Goal: Information Seeking & Learning: Understand process/instructions

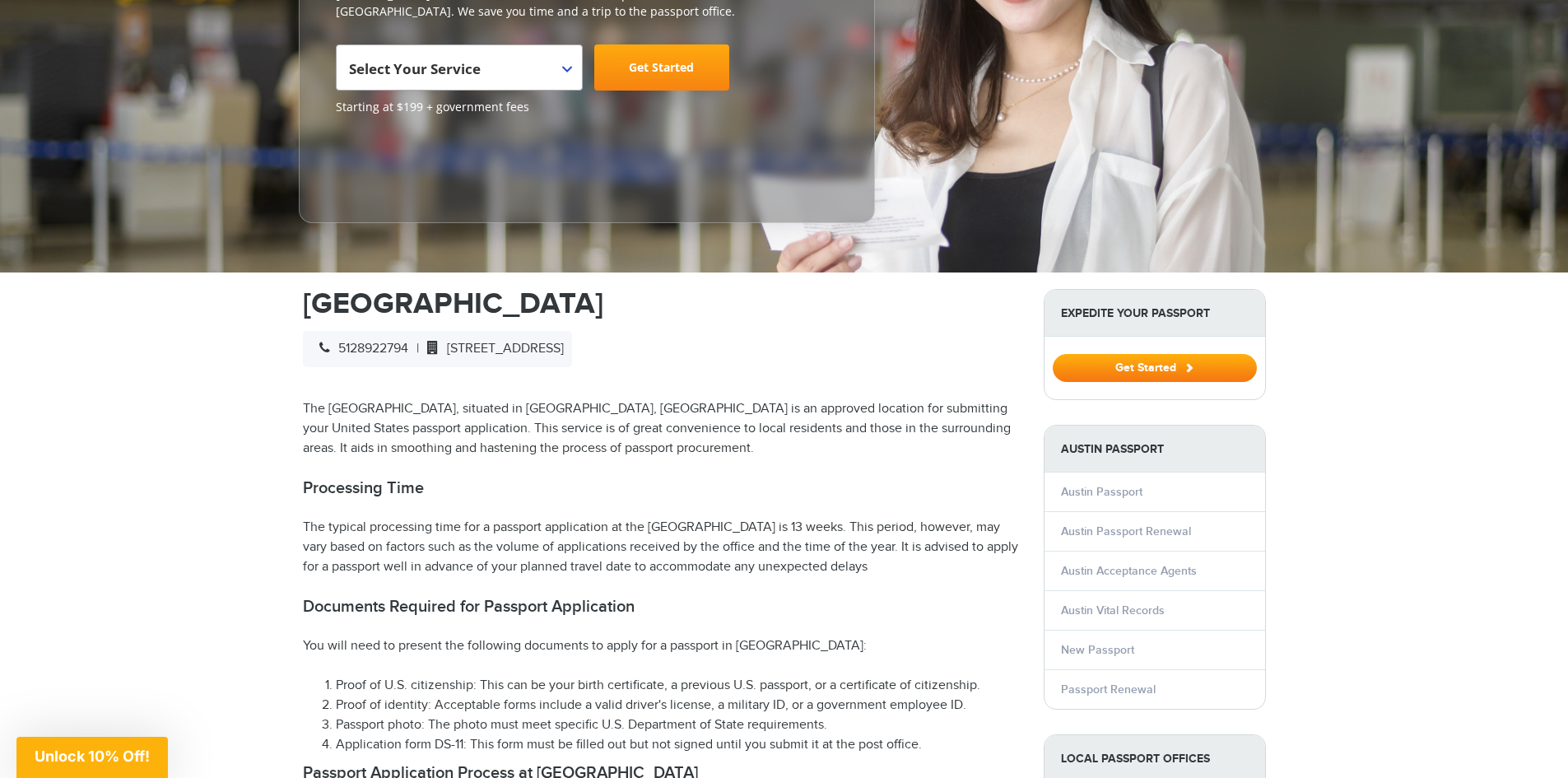
scroll to position [329, 0]
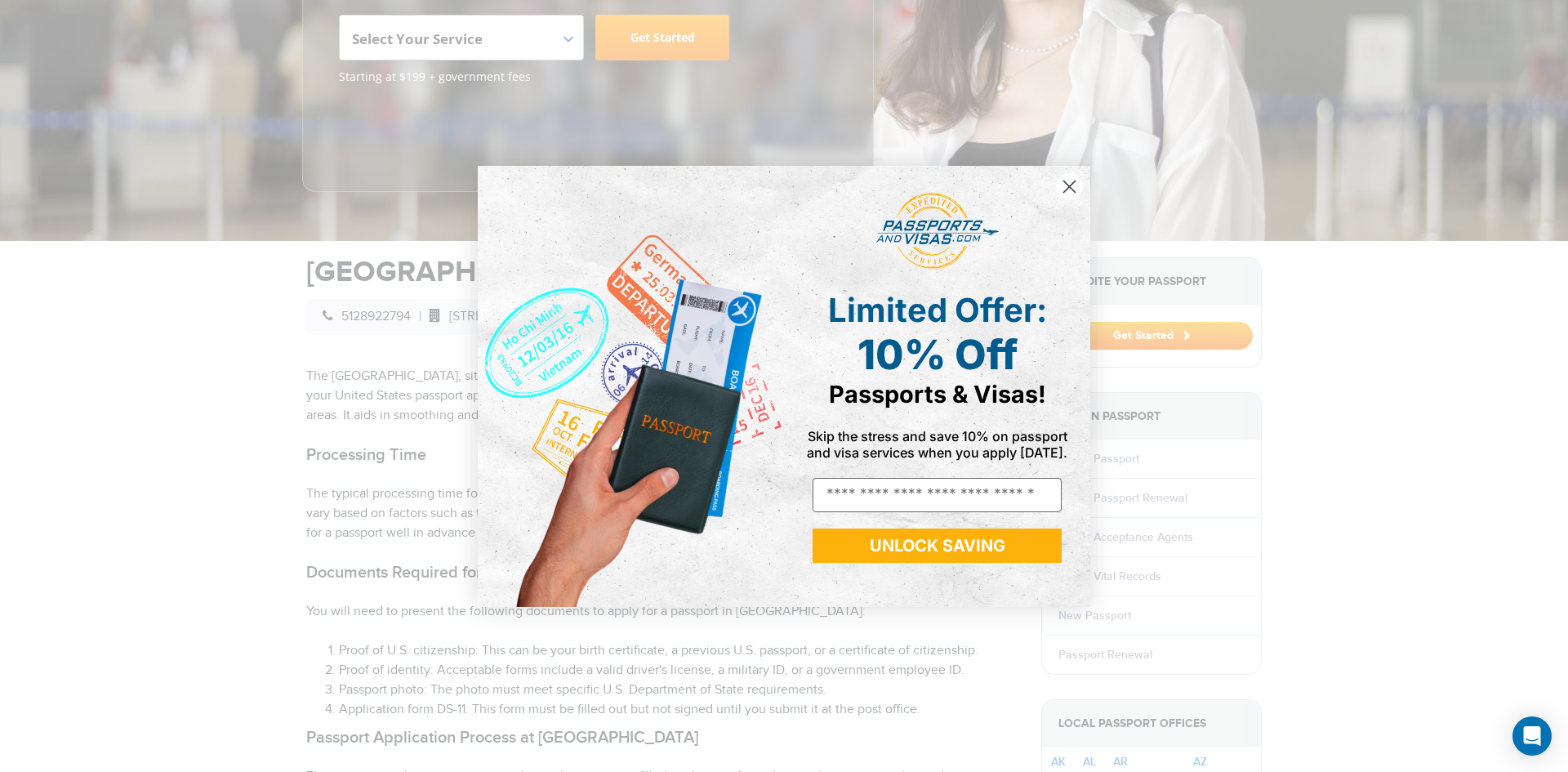
click at [1070, 186] on icon "Close dialog" at bounding box center [1070, 186] width 11 height 11
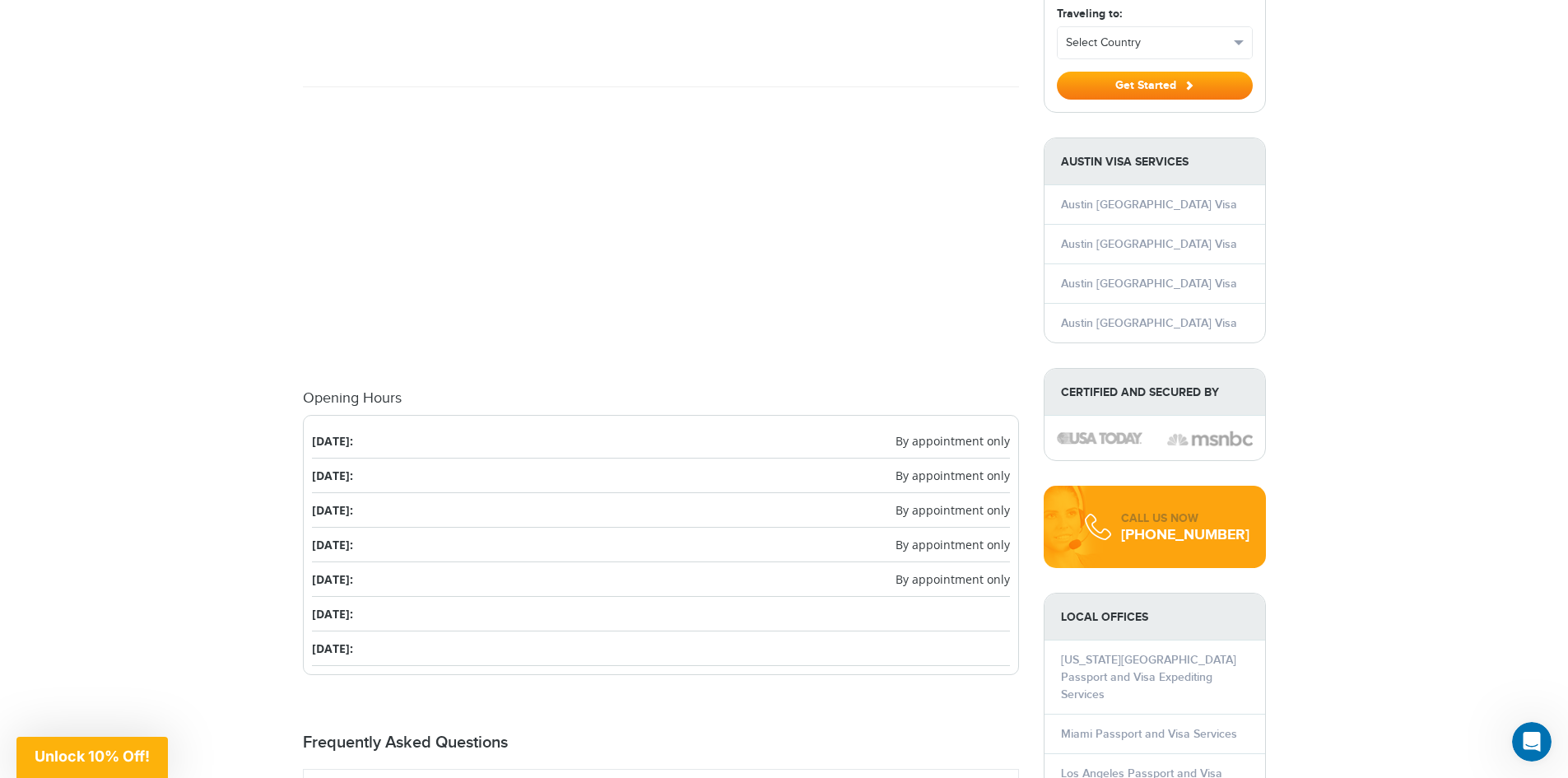
scroll to position [1645, 0]
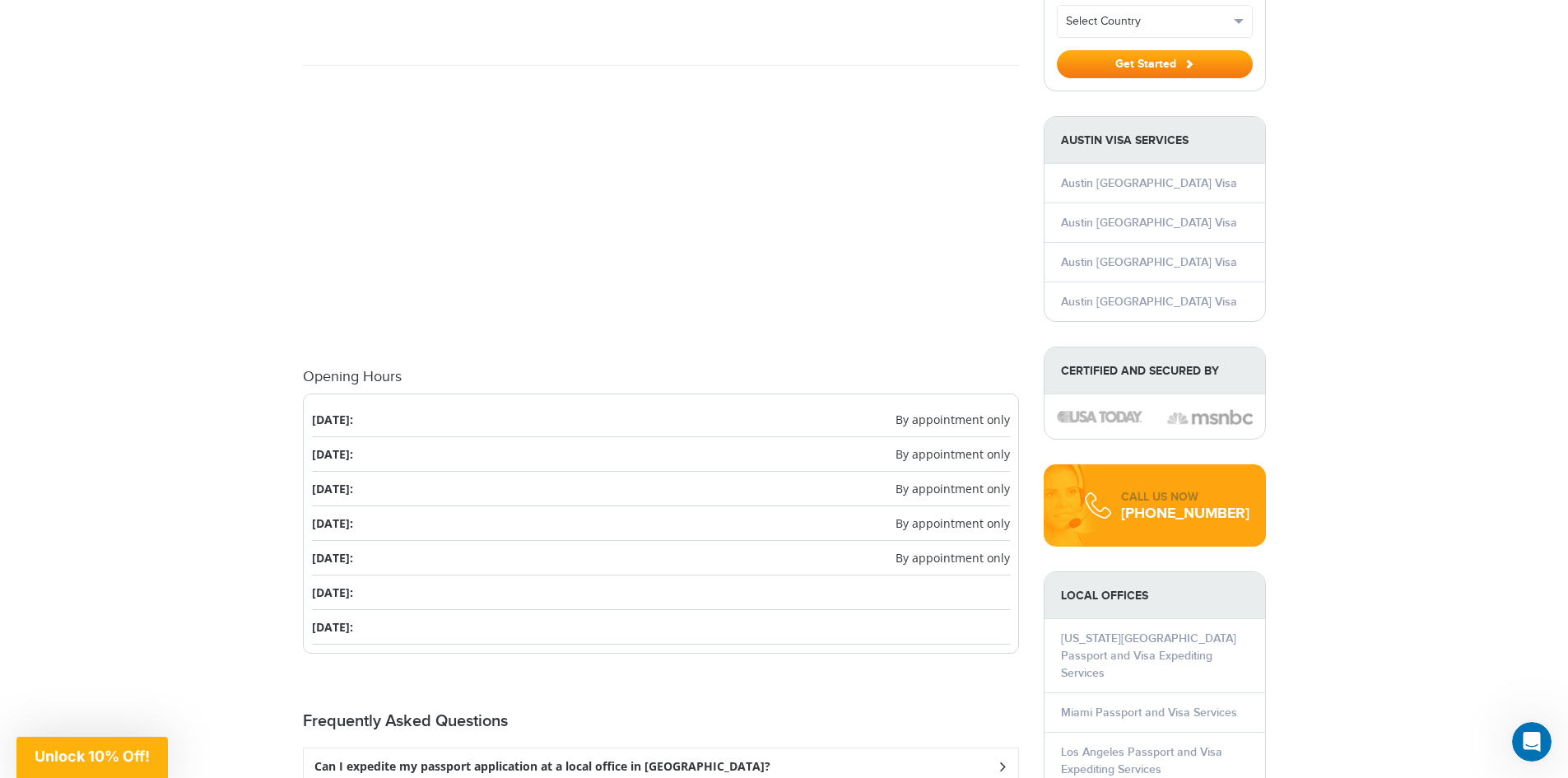
click at [941, 411] on span "By appointment only" at bounding box center [953, 419] width 115 height 18
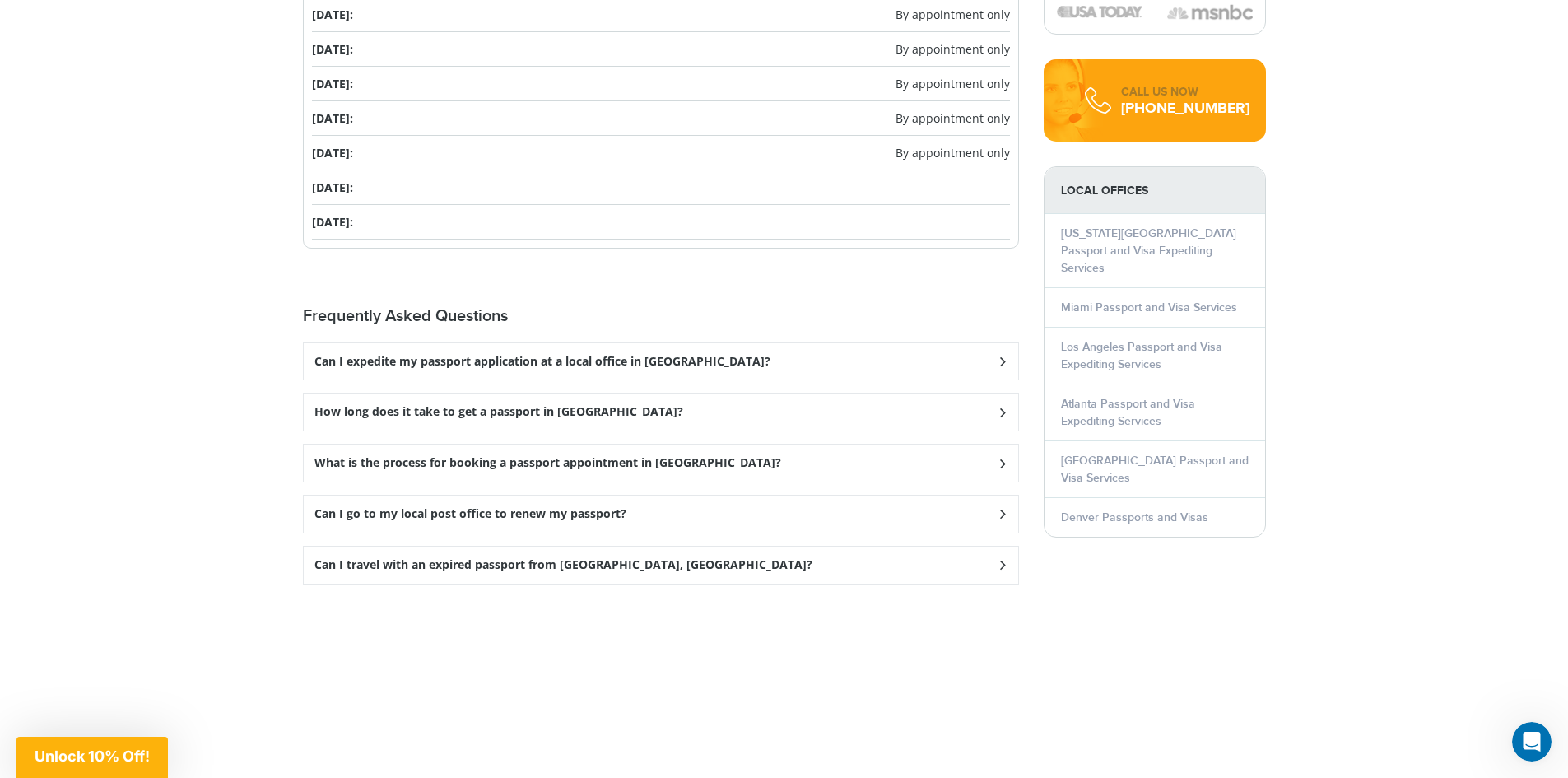
scroll to position [2057, 0]
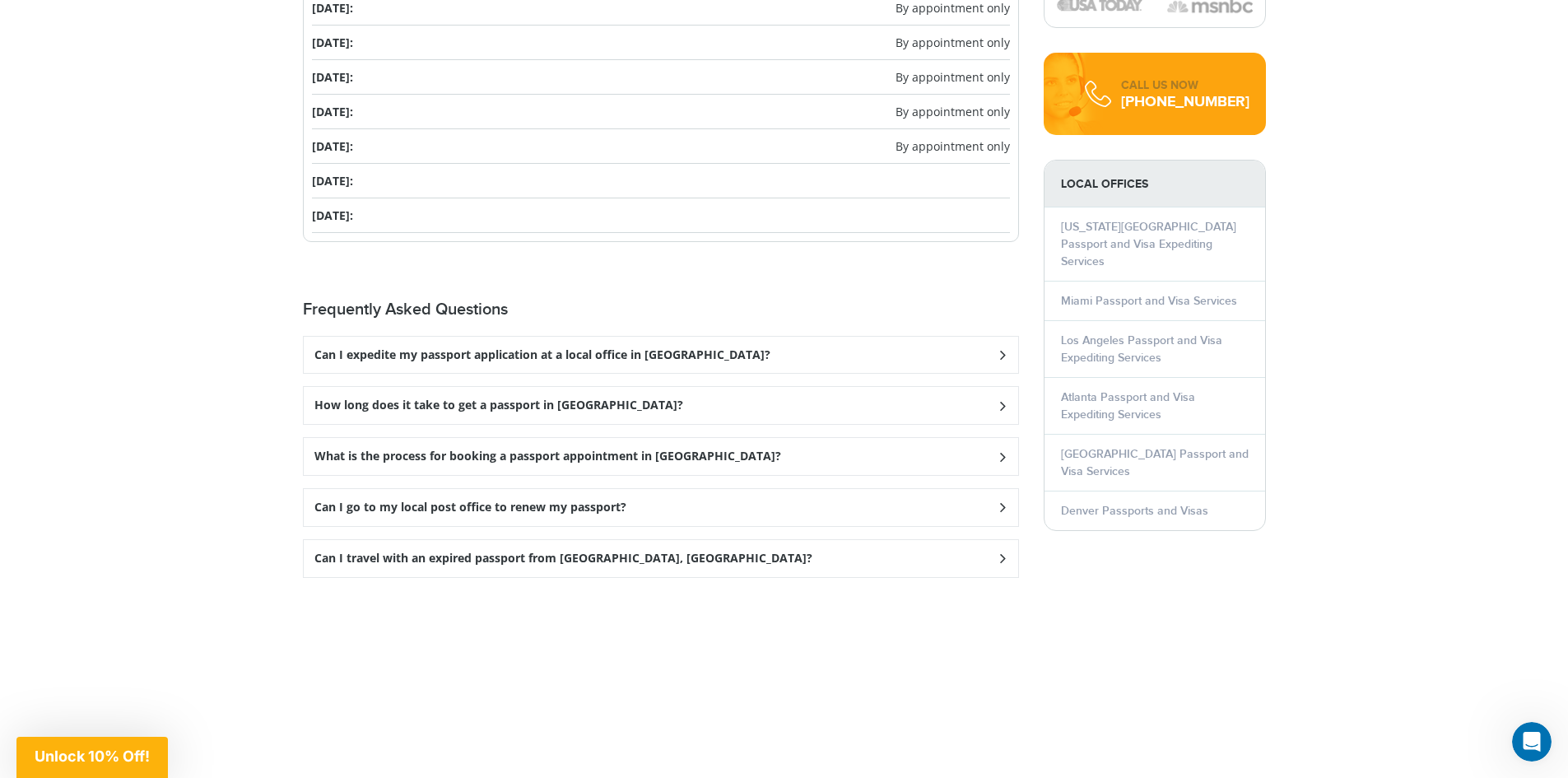
click at [1001, 502] on icon at bounding box center [1002, 507] width 17 height 10
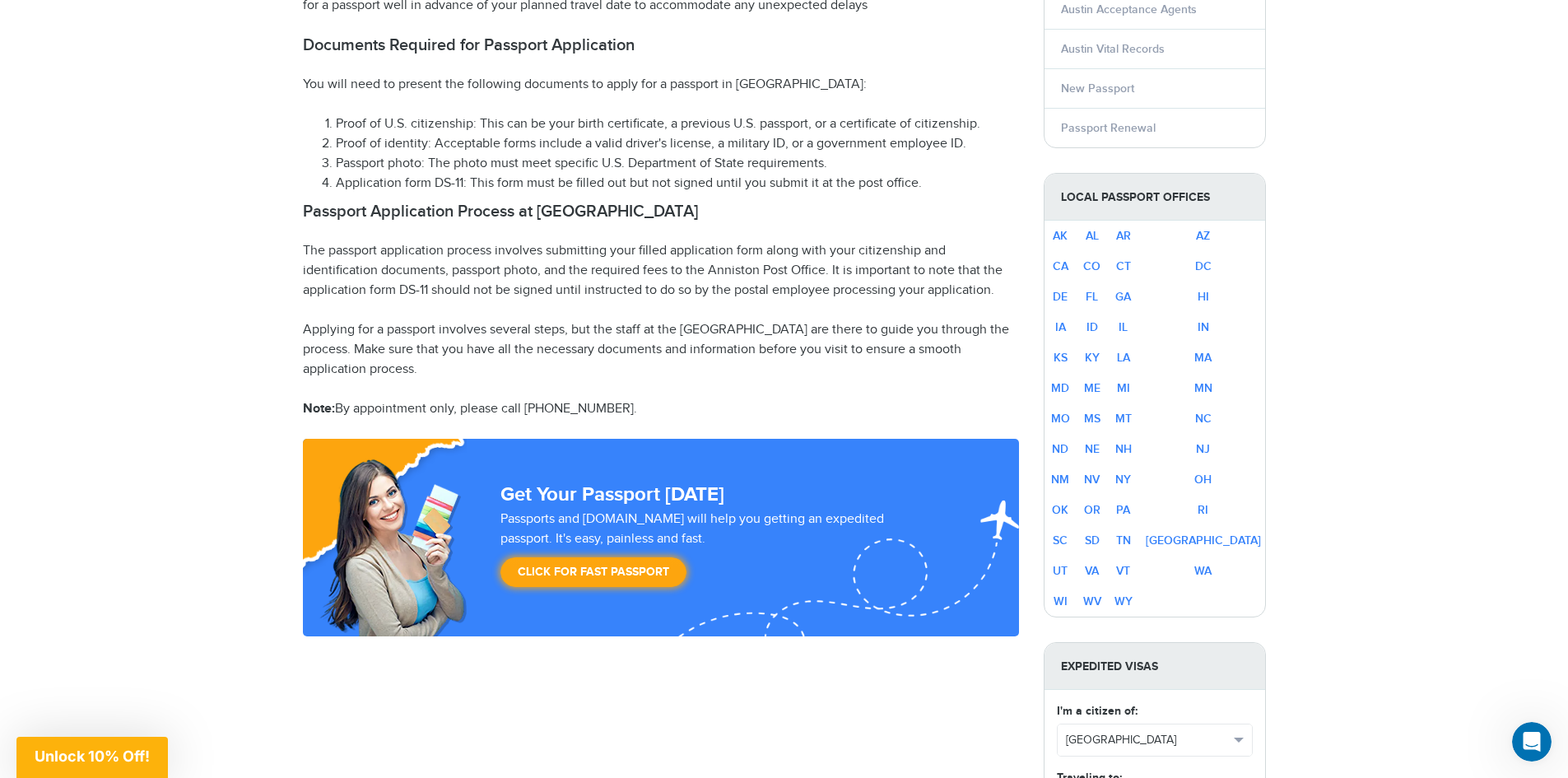
scroll to position [905, 0]
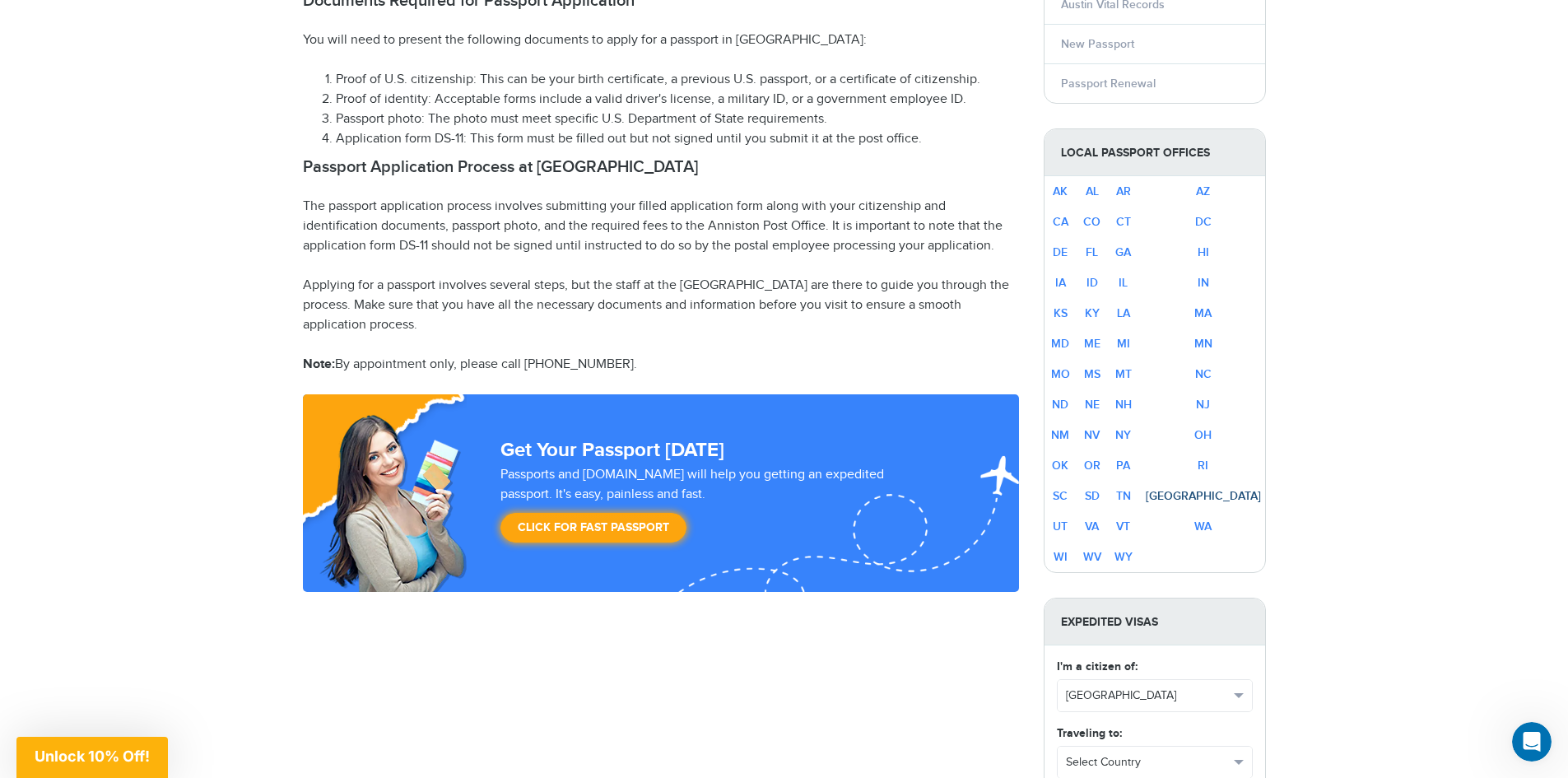
click at [1237, 489] on link "TX" at bounding box center [1204, 496] width 116 height 14
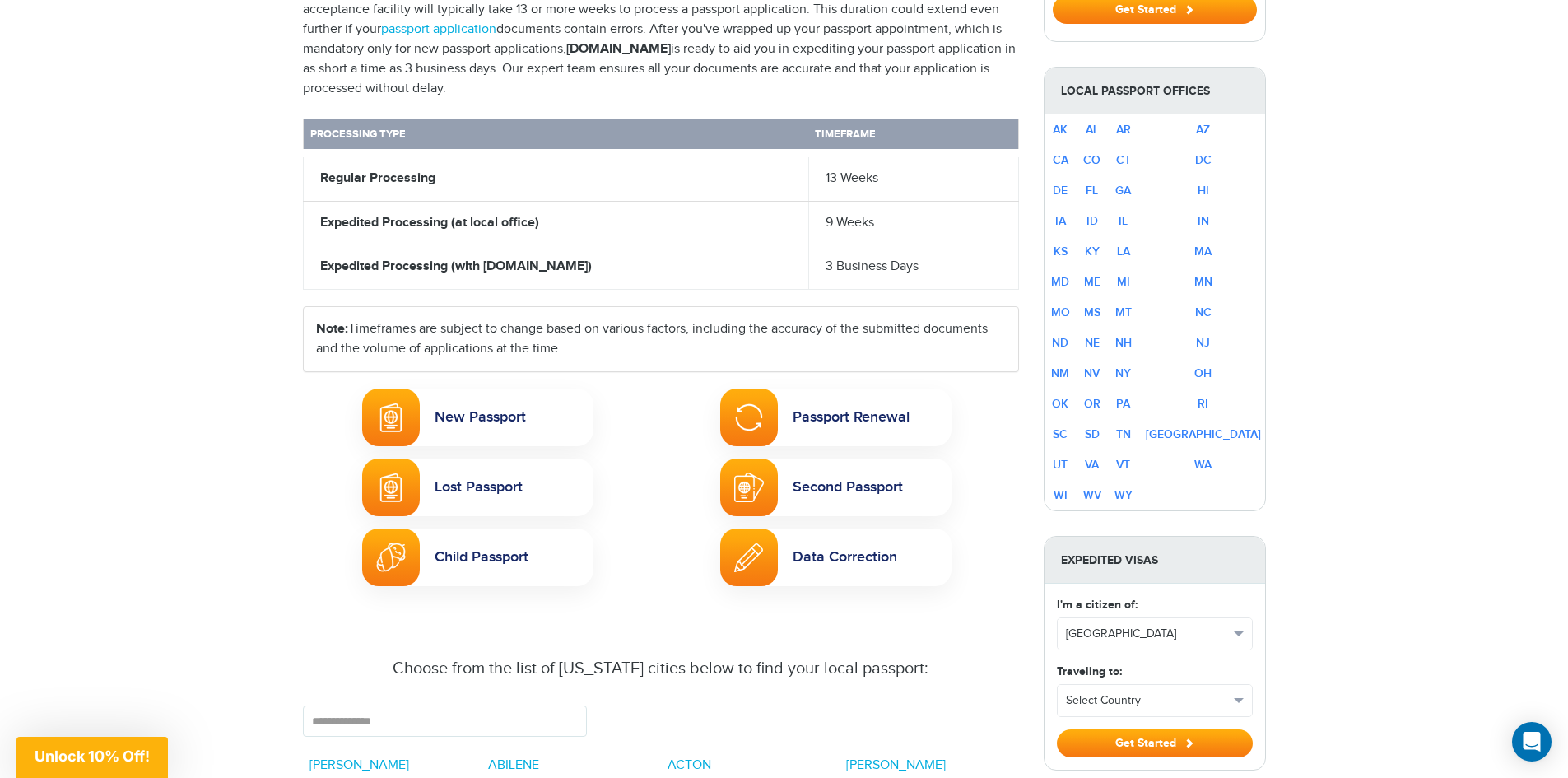
scroll to position [659, 0]
click at [844, 389] on link "Passport Renewal" at bounding box center [836, 416] width 231 height 58
